Goal: Task Accomplishment & Management: Complete application form

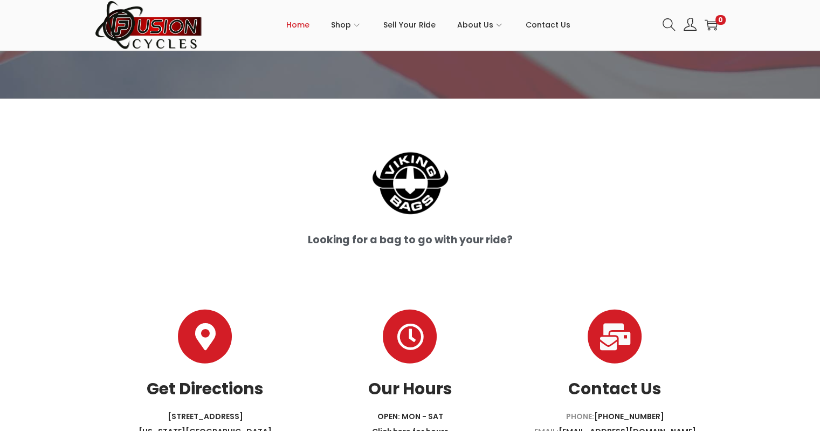
scroll to position [2768, 0]
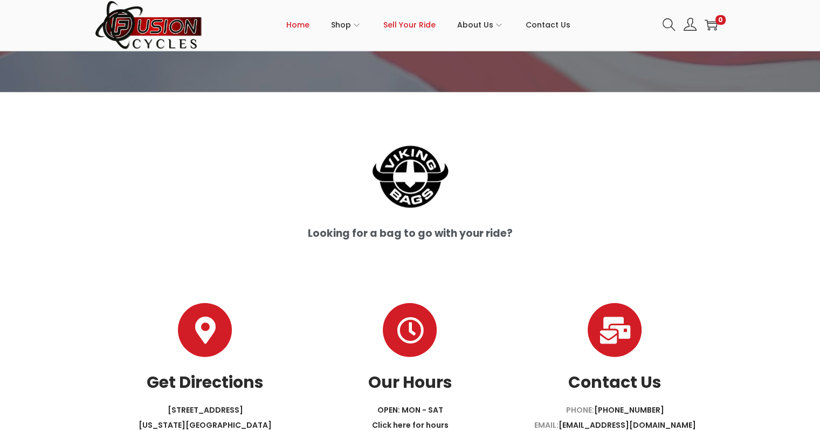
click at [419, 27] on span "Sell Your Ride" at bounding box center [410, 24] width 52 height 27
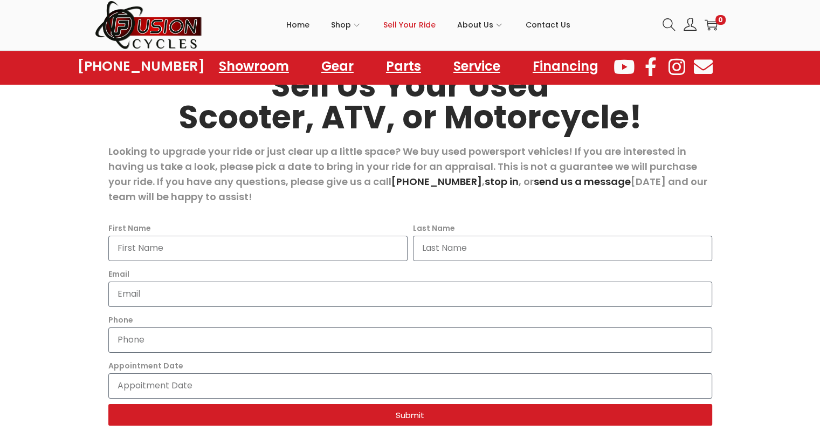
scroll to position [108, 0]
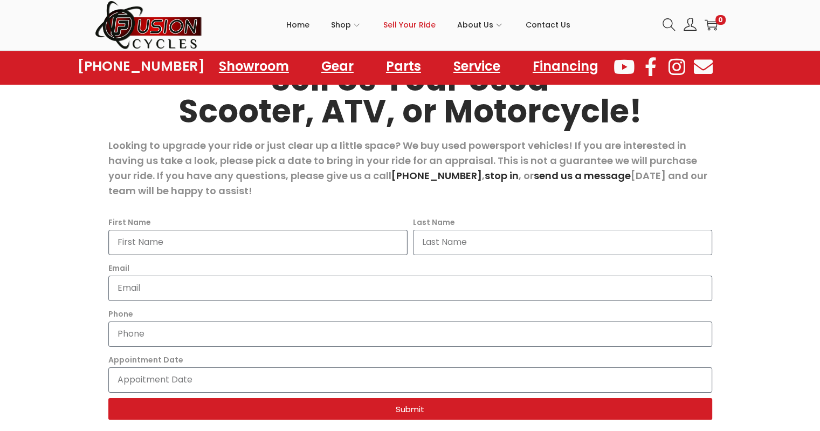
click at [183, 243] on input "First Name" at bounding box center [257, 242] width 299 height 25
type input "[PERSON_NAME] ([PERSON_NAME] filling in form and contact info)"
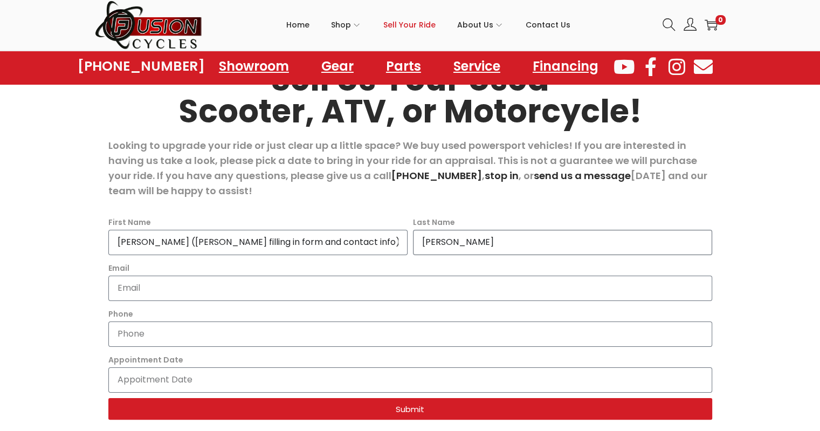
type input "[PERSON_NAME]"
type input "[EMAIL_ADDRESS][PERSON_NAME][DOMAIN_NAME]"
type input "7573332548"
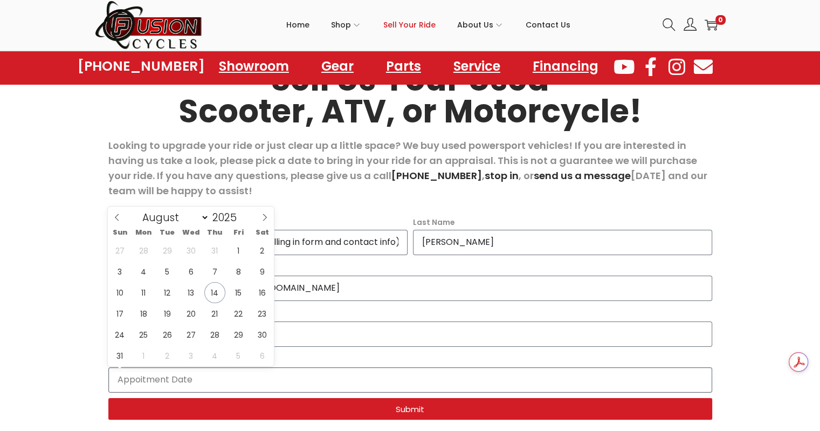
click at [224, 387] on input "Appointment Date" at bounding box center [410, 379] width 604 height 25
click at [262, 311] on span "23" at bounding box center [262, 313] width 21 height 21
type input "[DATE]"
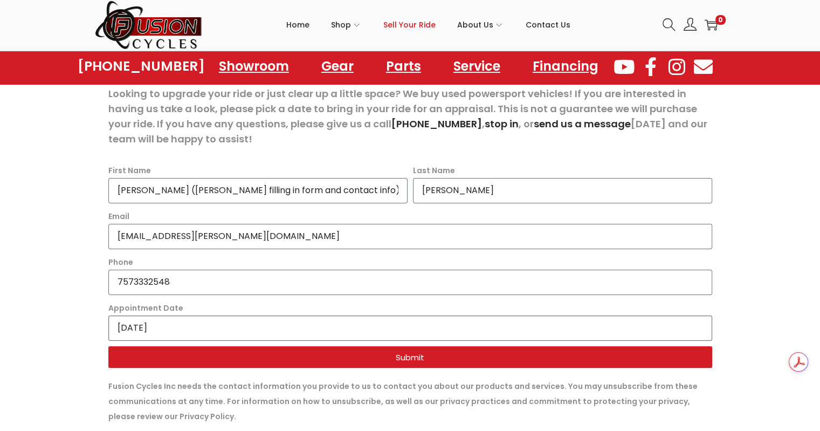
scroll to position [141, 0]
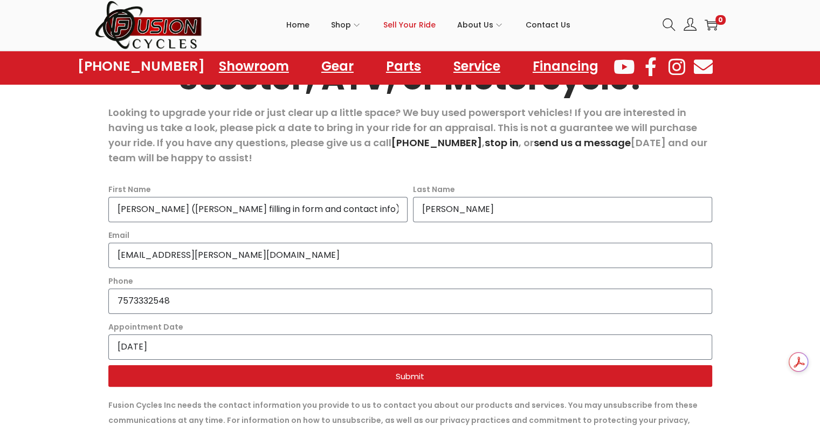
click at [406, 378] on span "Submit" at bounding box center [410, 376] width 29 height 8
